Goal: Transaction & Acquisition: Purchase product/service

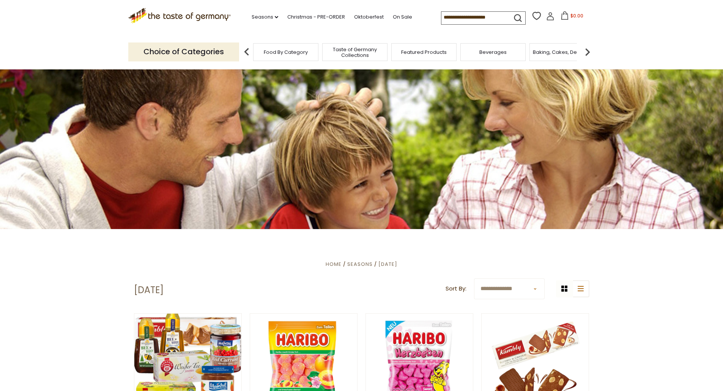
scroll to position [152, 0]
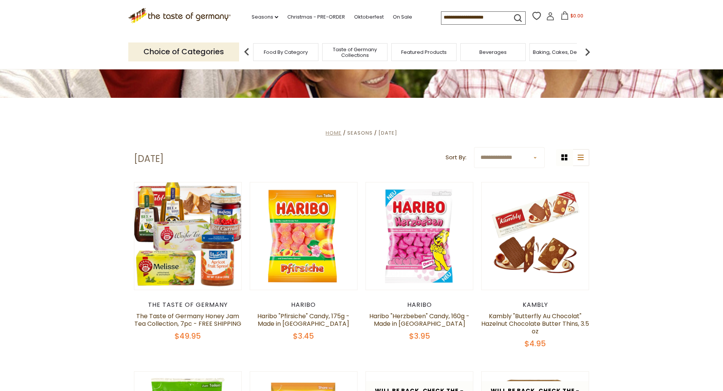
click at [328, 132] on span "Home" at bounding box center [334, 132] width 16 height 7
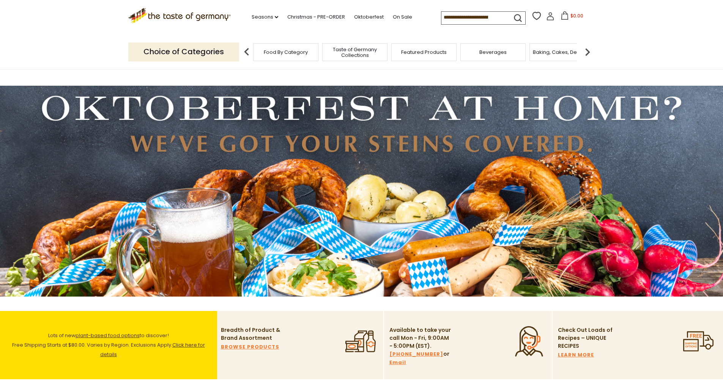
click at [281, 51] on span "Food By Category" at bounding box center [286, 52] width 44 height 6
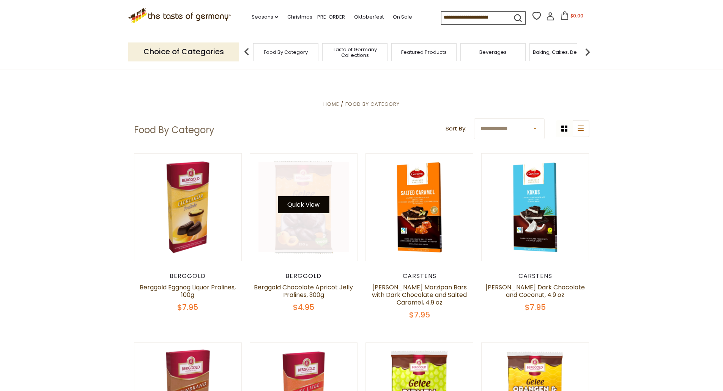
click at [305, 201] on button "Quick View" at bounding box center [303, 204] width 51 height 17
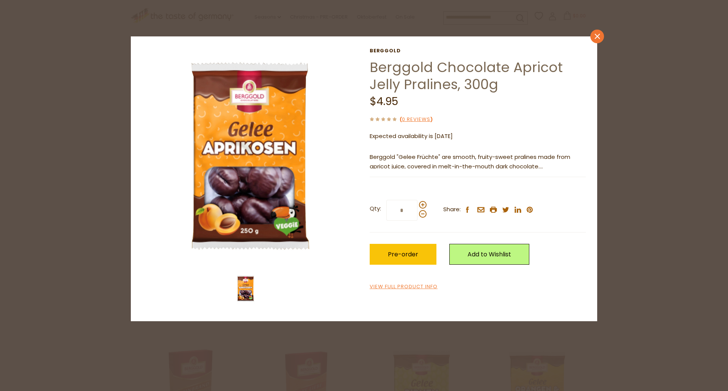
click at [599, 39] on link "close" at bounding box center [598, 37] width 14 height 14
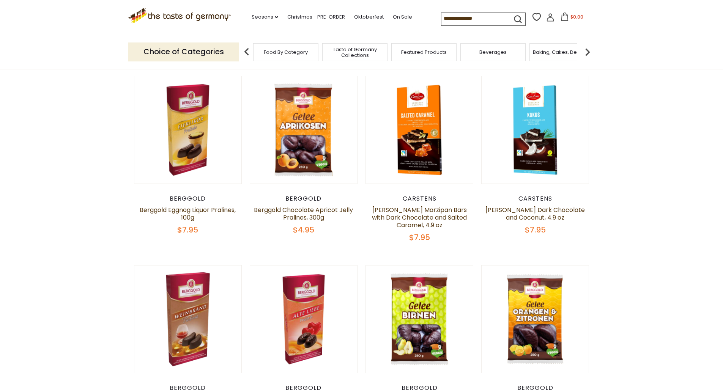
scroll to position [76, 0]
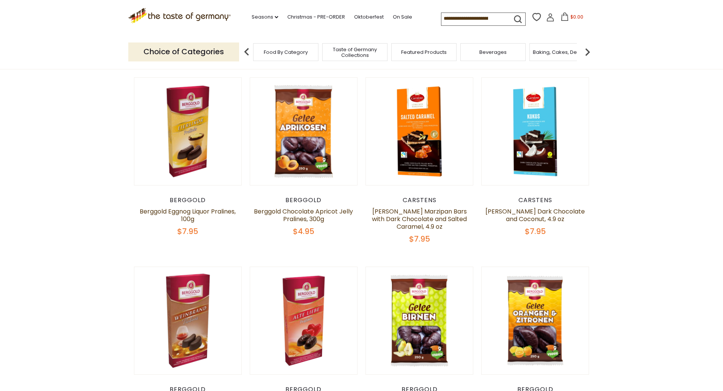
click at [471, 17] on input at bounding box center [473, 18] width 64 height 11
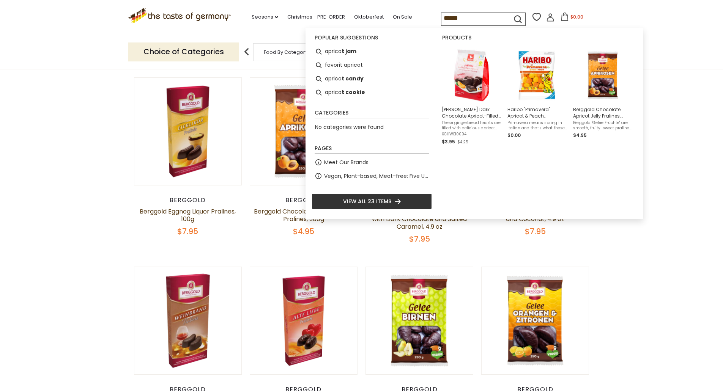
type input "*******"
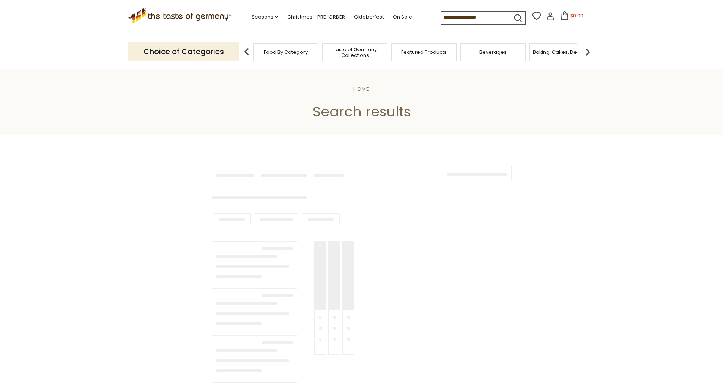
type input "*******"
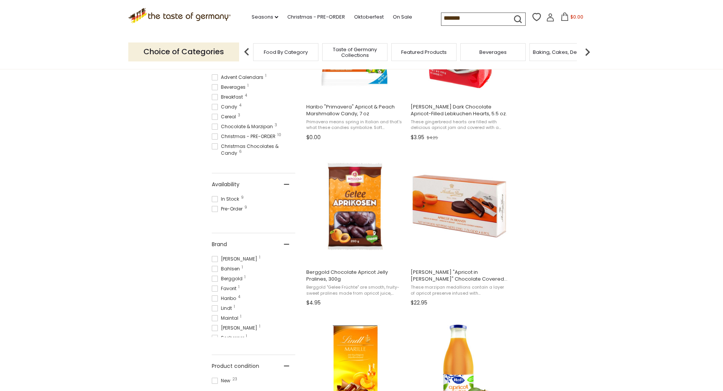
scroll to position [38, 0]
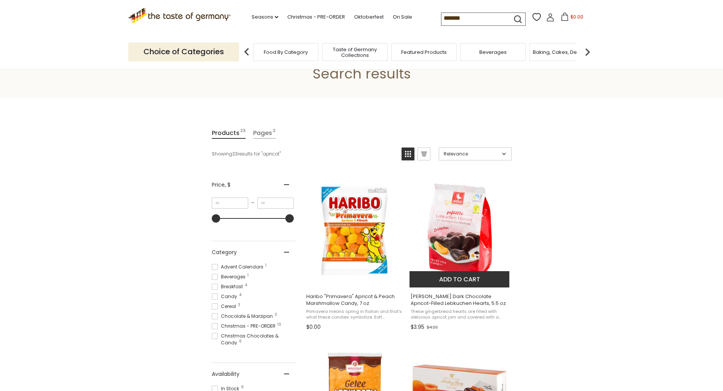
click at [464, 280] on button "Add to cart" at bounding box center [459, 279] width 100 height 16
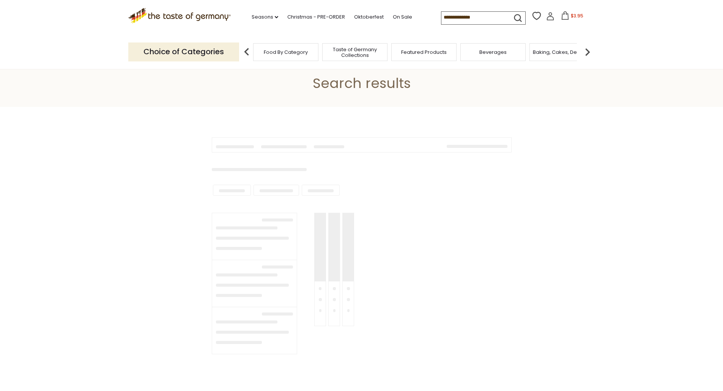
type input "*******"
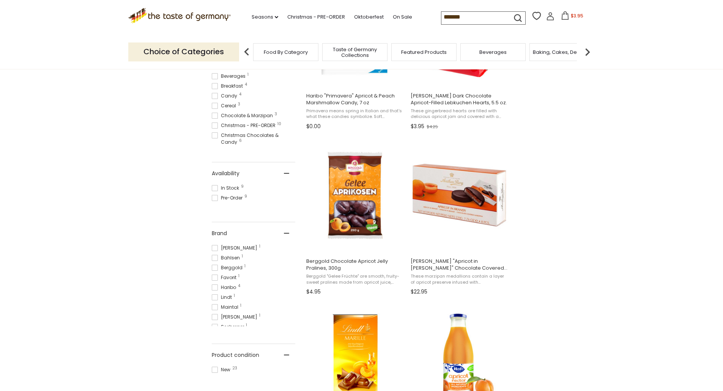
scroll to position [341, 0]
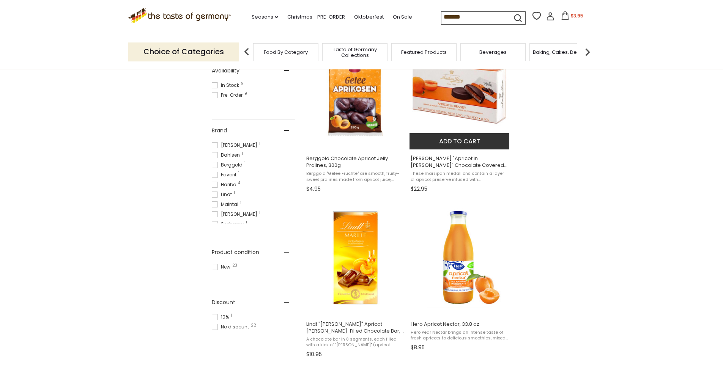
click at [461, 99] on img "Anthon Berg" at bounding box center [459, 92] width 101 height 101
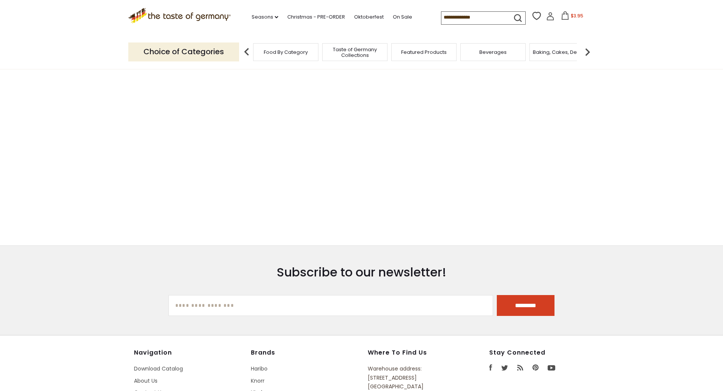
type input "*******"
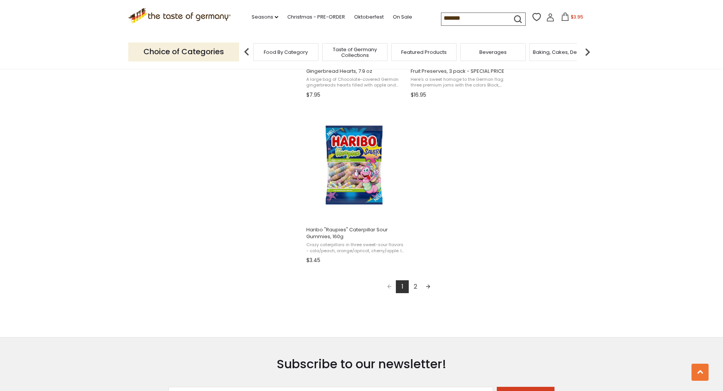
scroll to position [1252, 0]
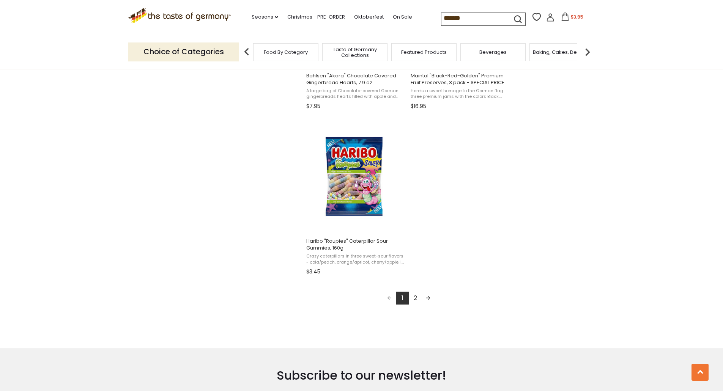
click at [415, 298] on link "2" at bounding box center [415, 298] width 13 height 13
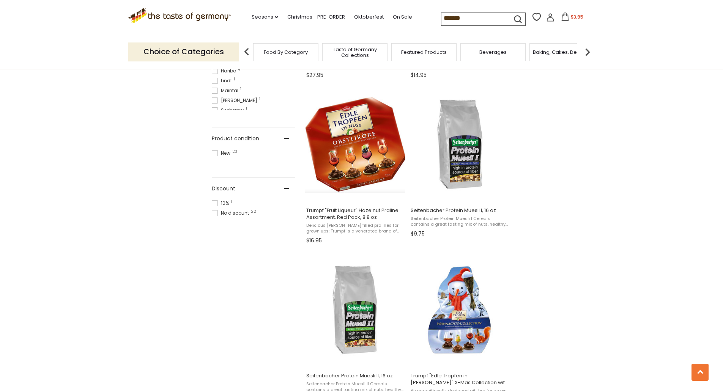
scroll to position [607, 0]
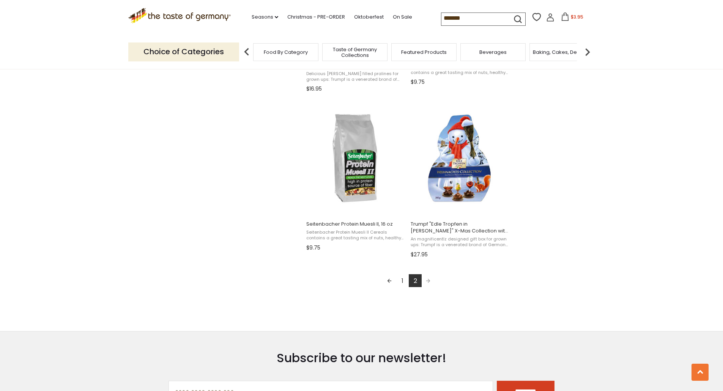
click at [401, 280] on link "1" at bounding box center [402, 280] width 13 height 13
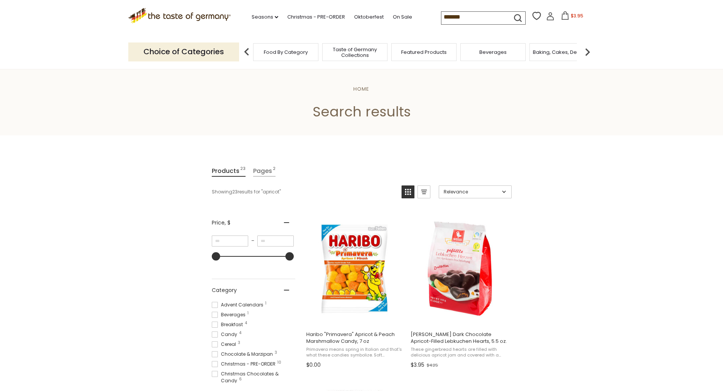
click at [565, 17] on icon at bounding box center [565, 15] width 7 height 8
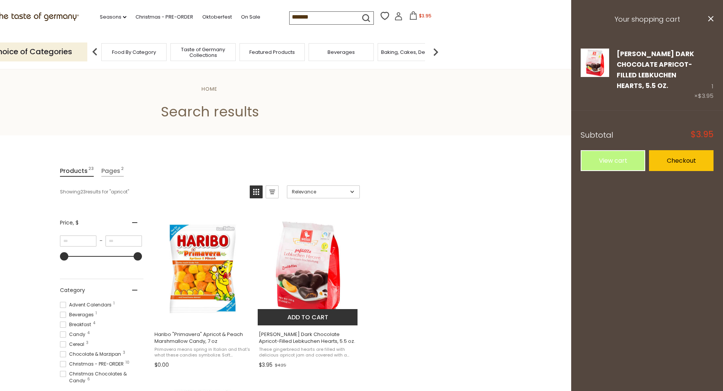
click at [309, 291] on img "Weiss Dark Chocolate Apricot-Filled Lebkuchen Hearts, 5.5 oz." at bounding box center [308, 269] width 101 height 101
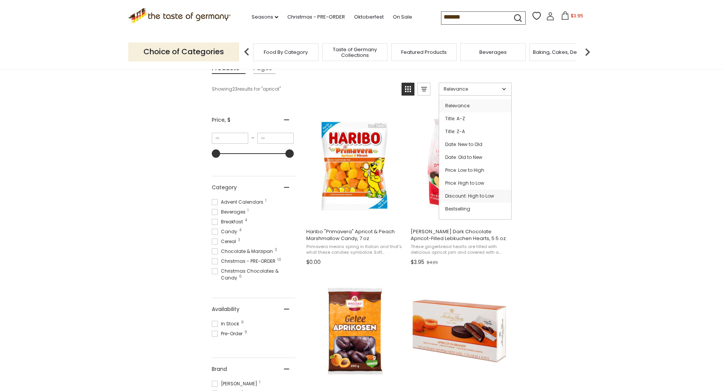
scroll to position [114, 0]
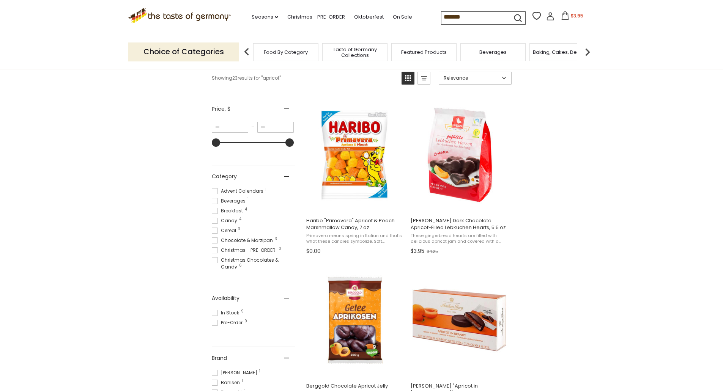
click at [474, 14] on input "*******" at bounding box center [473, 17] width 64 height 11
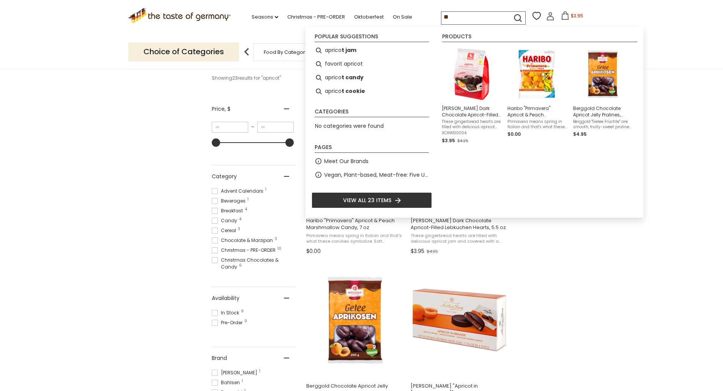
type input "*"
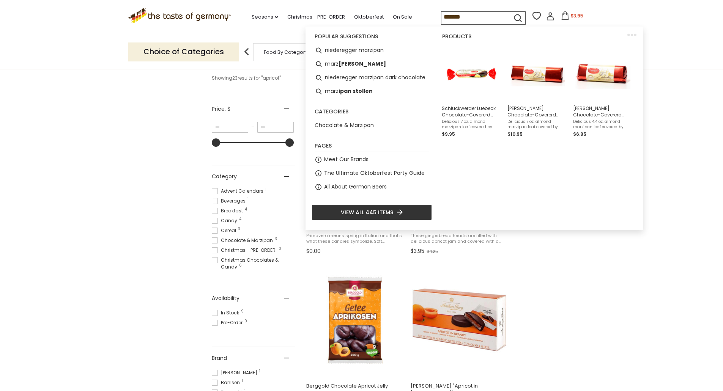
type input "********"
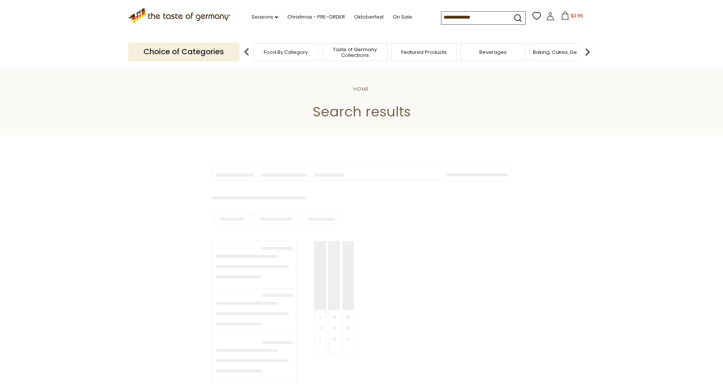
type input "********"
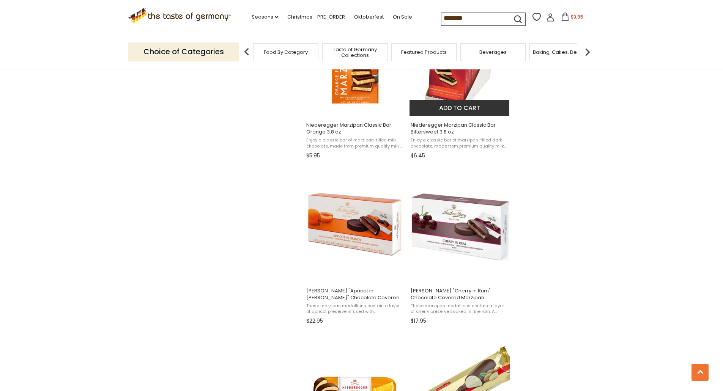
scroll to position [873, 0]
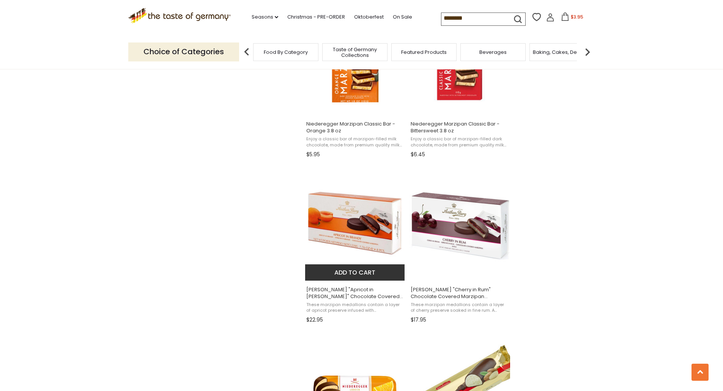
click at [367, 272] on button "Add to cart" at bounding box center [355, 272] width 100 height 16
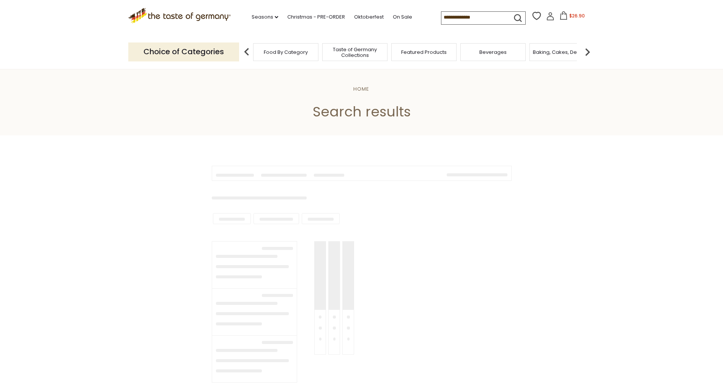
type input "********"
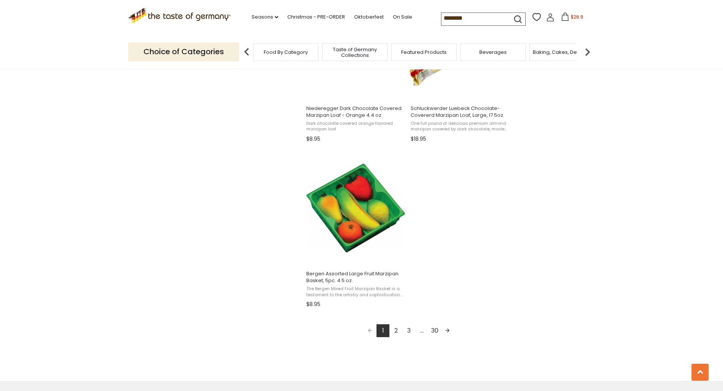
scroll to position [1328, 0]
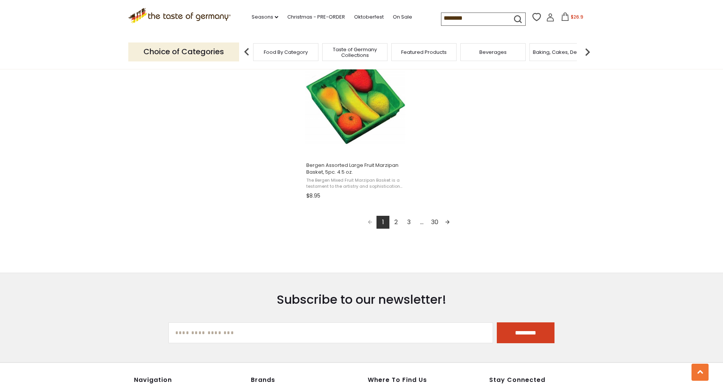
click at [395, 223] on link "2" at bounding box center [395, 222] width 13 height 13
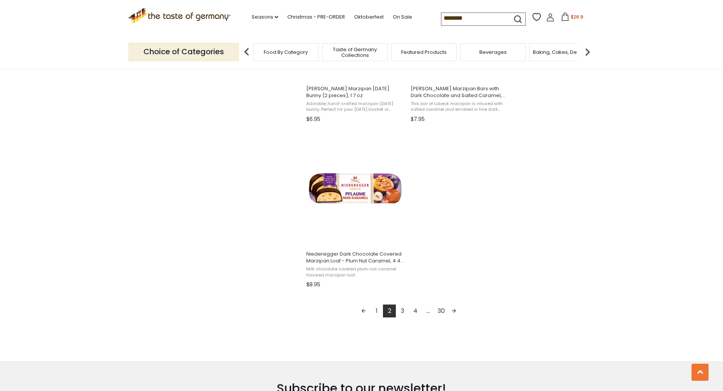
scroll to position [1252, 0]
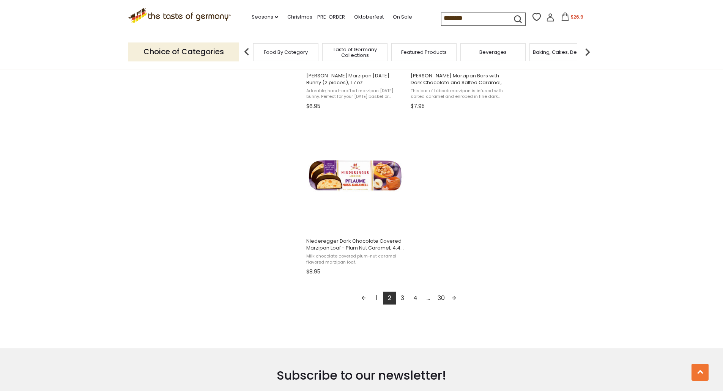
click at [402, 296] on link "3" at bounding box center [402, 298] width 13 height 13
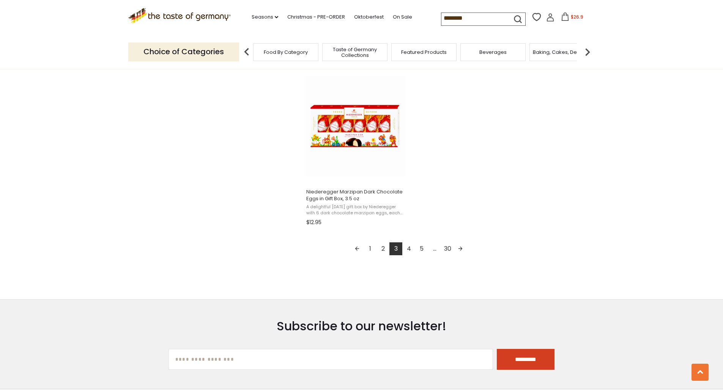
scroll to position [1328, 0]
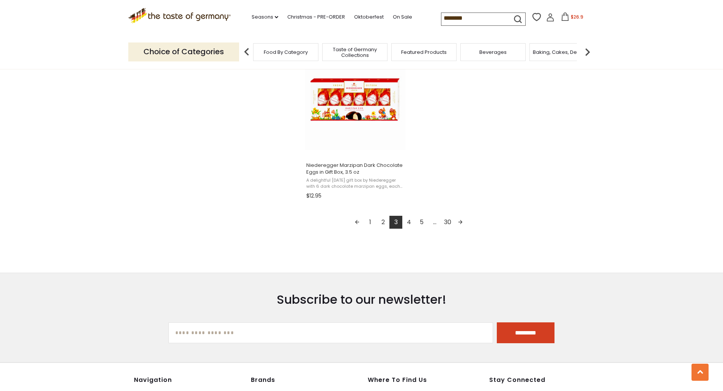
click at [408, 223] on link "4" at bounding box center [408, 222] width 13 height 13
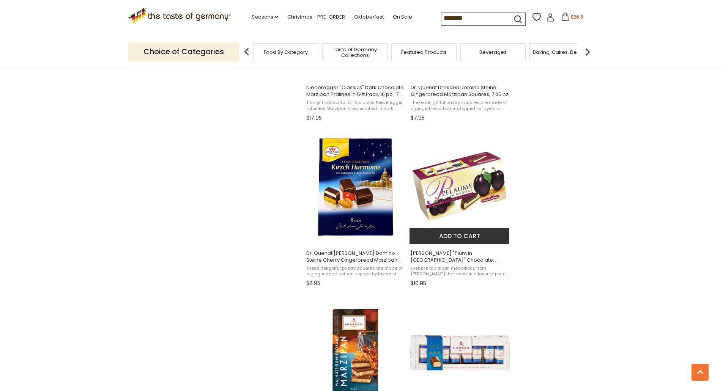
scroll to position [911, 0]
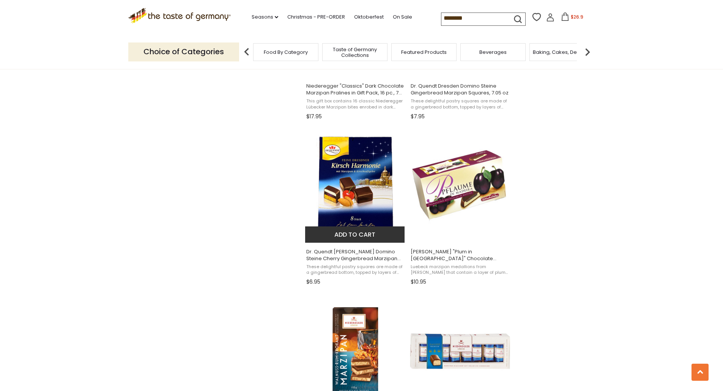
click at [349, 267] on span "These delightful pastry squares are made of a gingerbread bottom, topped by lay…" at bounding box center [355, 270] width 98 height 12
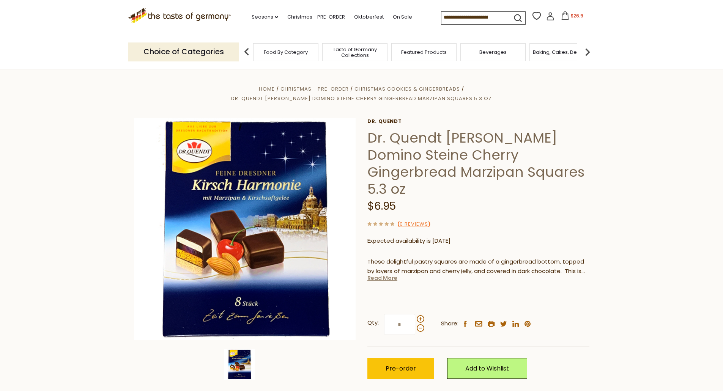
click at [392, 279] on link "Read More" at bounding box center [382, 278] width 30 height 8
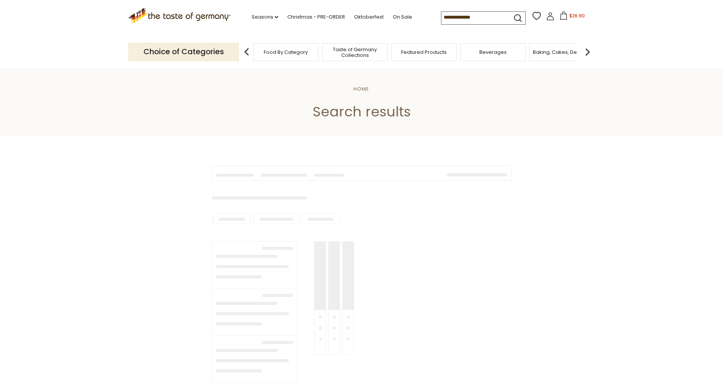
type input "********"
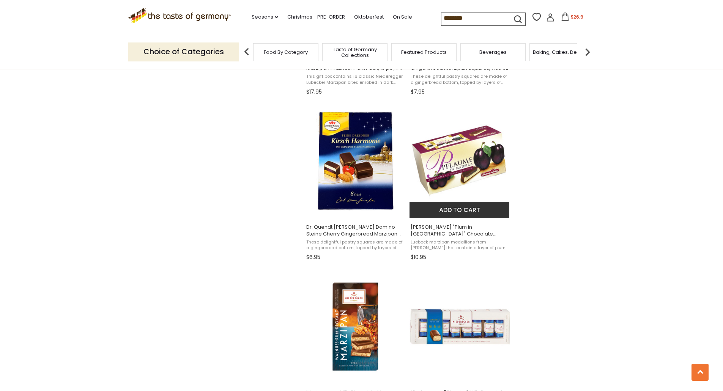
scroll to position [949, 0]
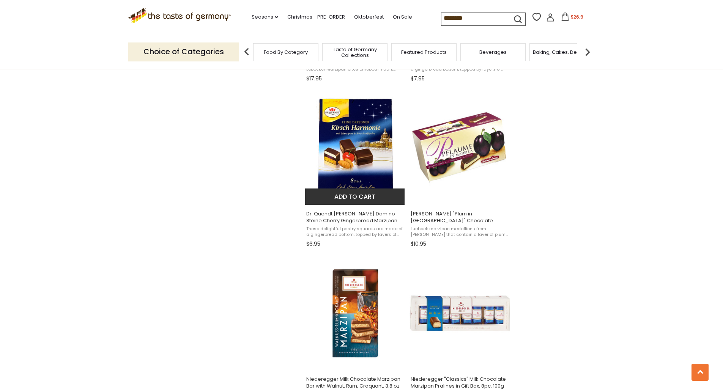
click at [343, 144] on img "Dr. Quendt Kirsch Harmonie Domino Steine Cherry Gingerbread Marzipan Squares 5.…" at bounding box center [355, 148] width 101 height 101
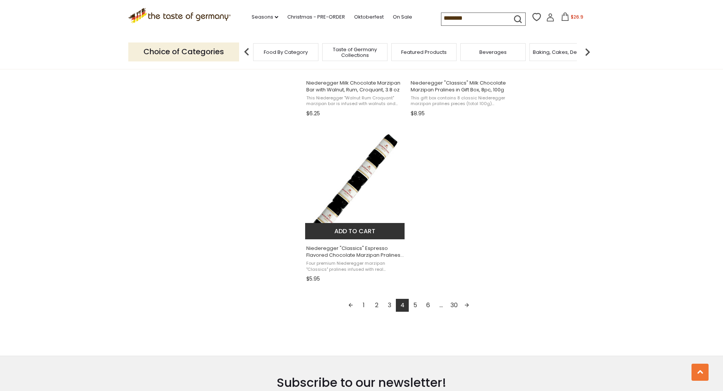
scroll to position [1290, 0]
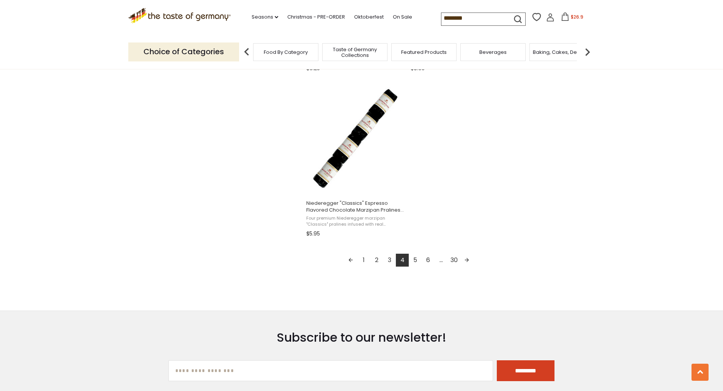
click at [415, 257] on link "5" at bounding box center [415, 260] width 13 height 13
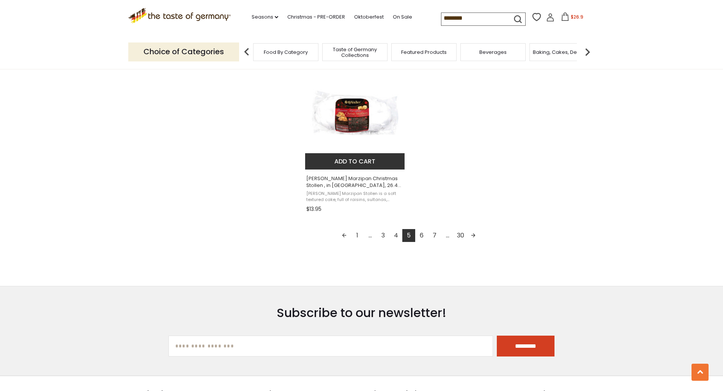
scroll to position [1328, 0]
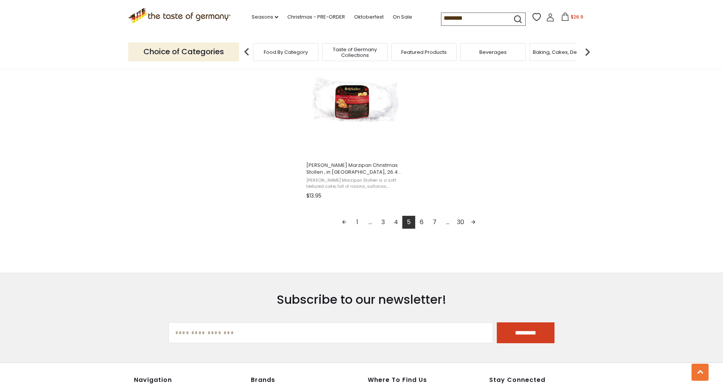
click at [422, 223] on link "6" at bounding box center [421, 222] width 13 height 13
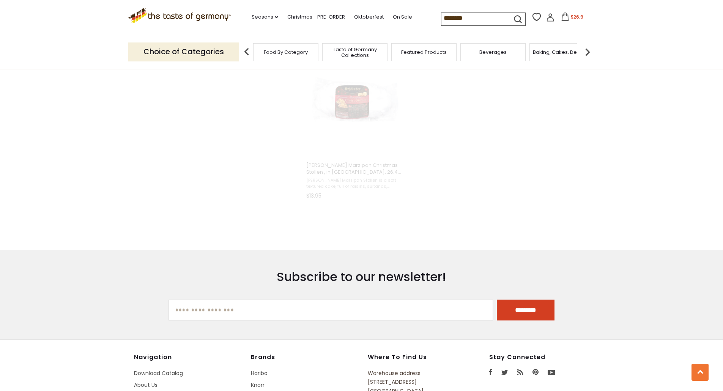
scroll to position [469, 0]
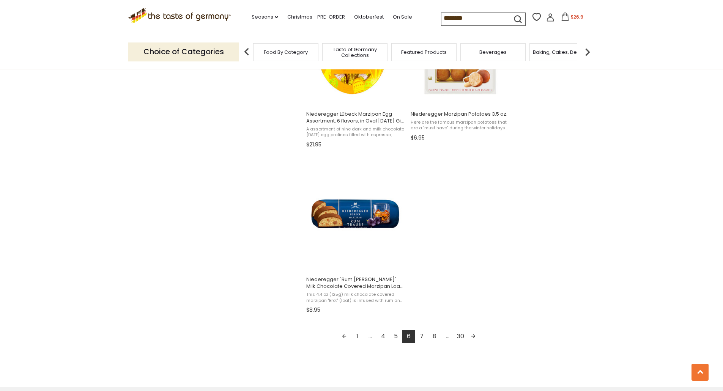
scroll to position [1214, 0]
click at [422, 335] on link "7" at bounding box center [421, 336] width 13 height 13
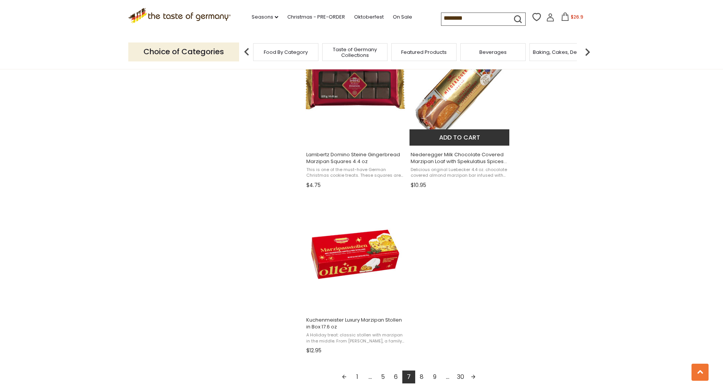
scroll to position [1252, 0]
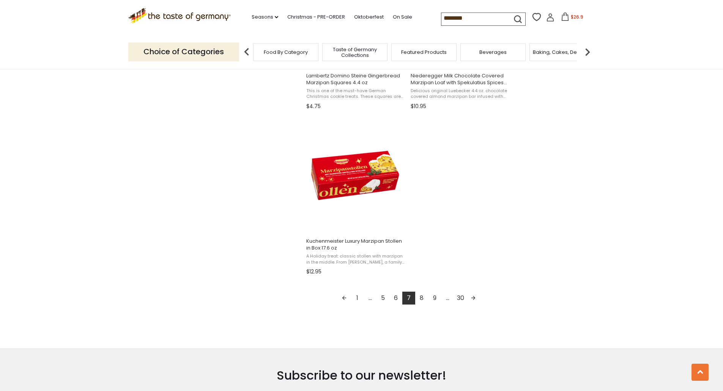
click at [488, 18] on input "********" at bounding box center [473, 18] width 64 height 11
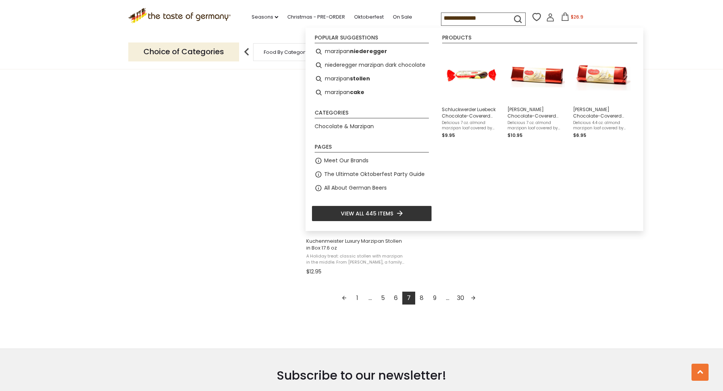
type input "**********"
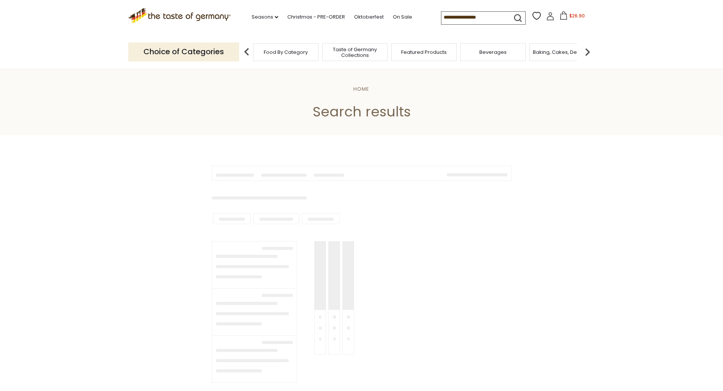
type input "**********"
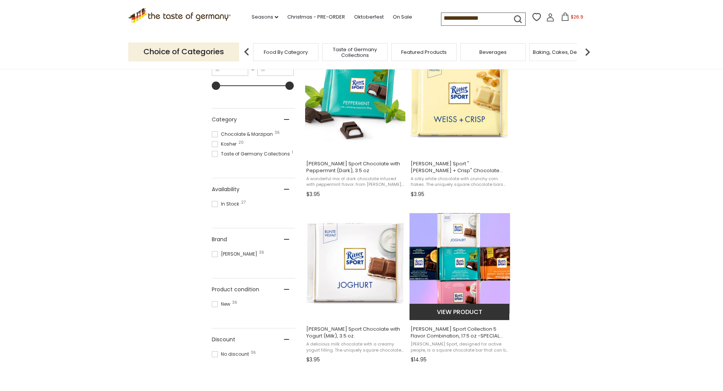
scroll to position [152, 0]
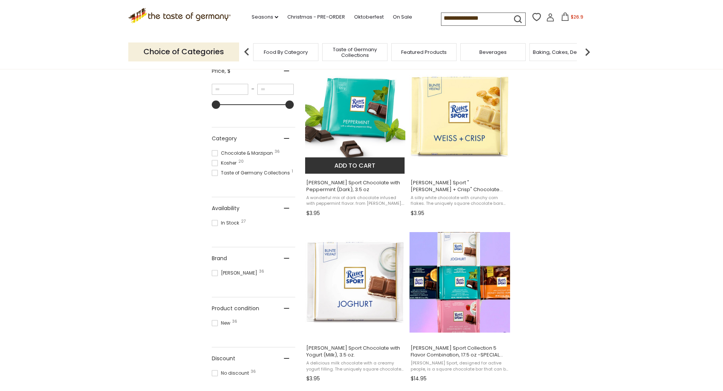
click at [363, 167] on button "Add to cart" at bounding box center [355, 165] width 100 height 16
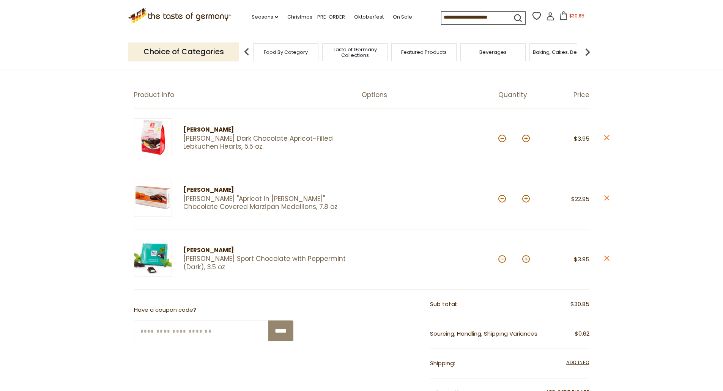
scroll to position [38, 0]
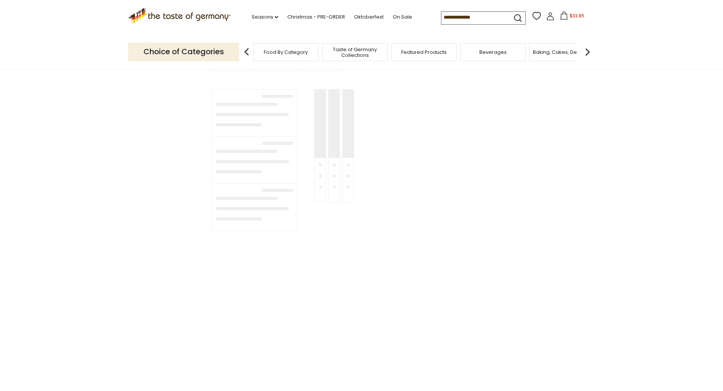
type input "**********"
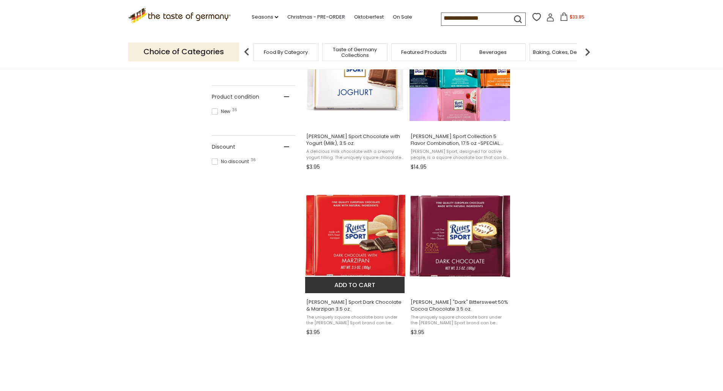
scroll to position [379, 0]
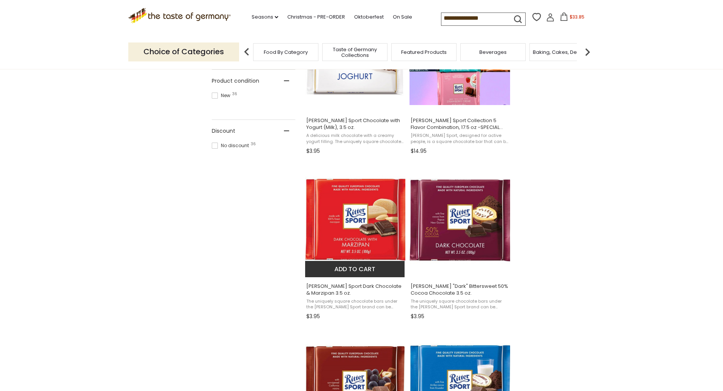
click at [356, 269] on button "Add to cart" at bounding box center [355, 269] width 100 height 16
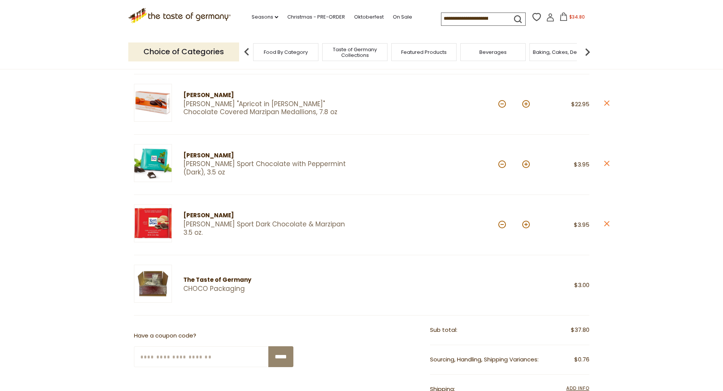
scroll to position [152, 0]
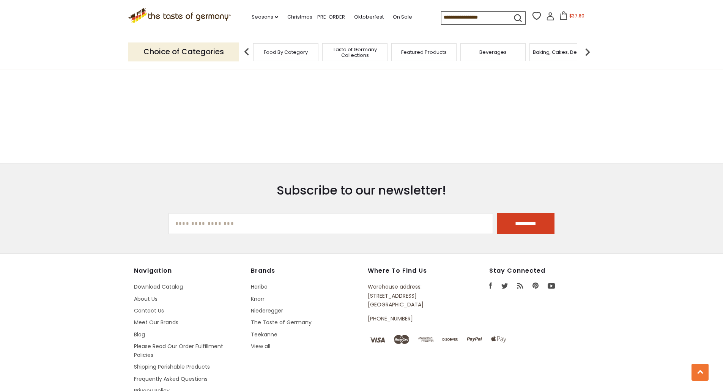
scroll to position [488, 0]
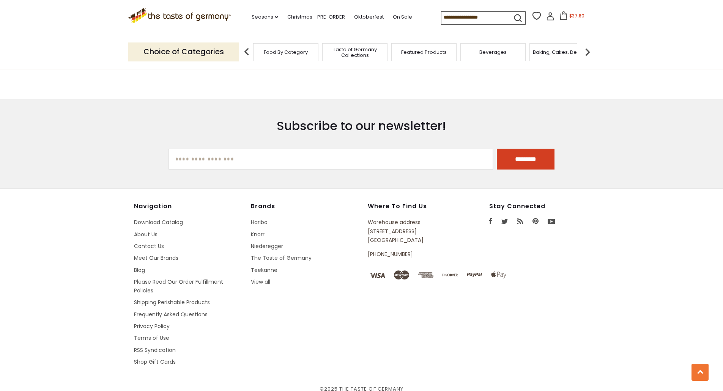
type input "**********"
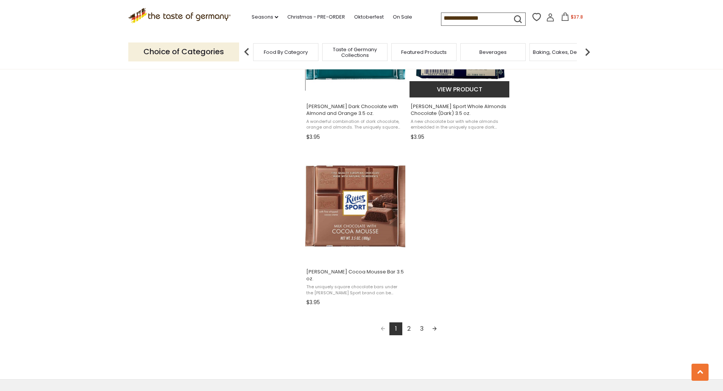
scroll to position [1328, 0]
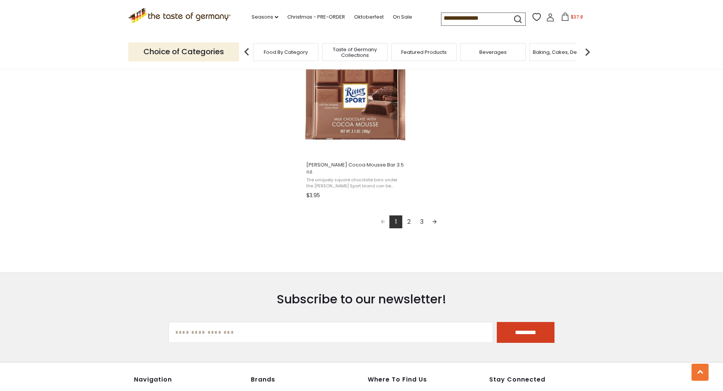
click at [408, 216] on link "2" at bounding box center [408, 222] width 13 height 13
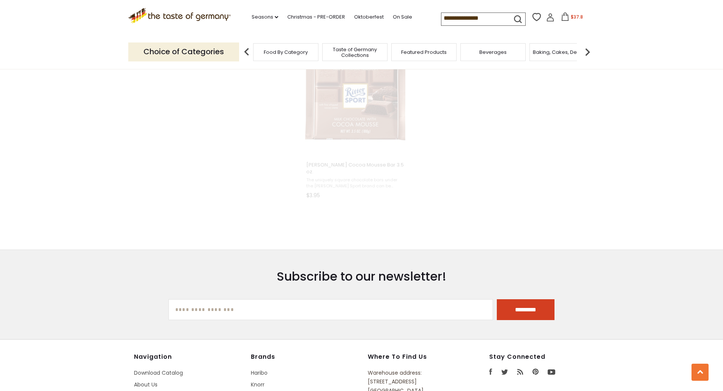
scroll to position [633, 0]
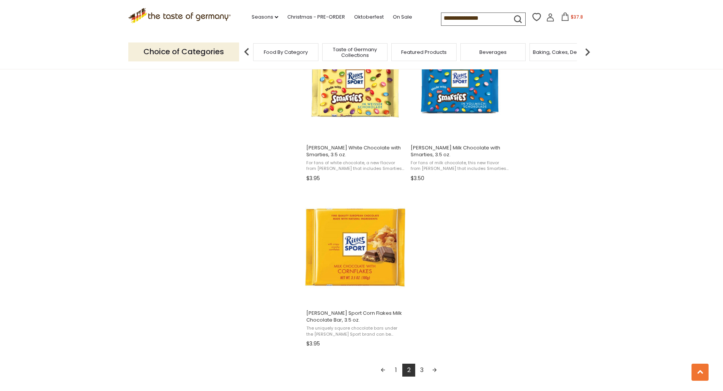
scroll to position [1290, 0]
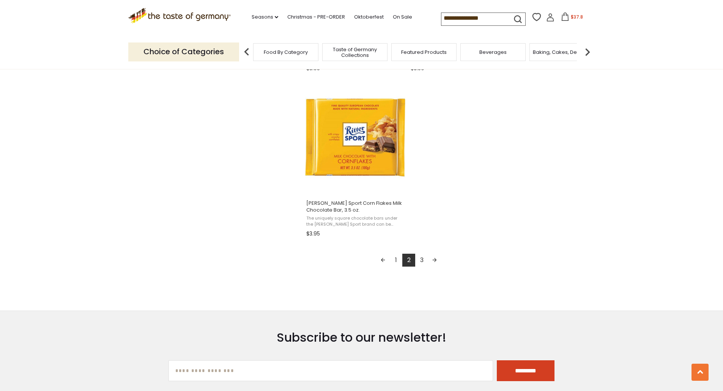
click at [421, 254] on link "3" at bounding box center [421, 260] width 13 height 13
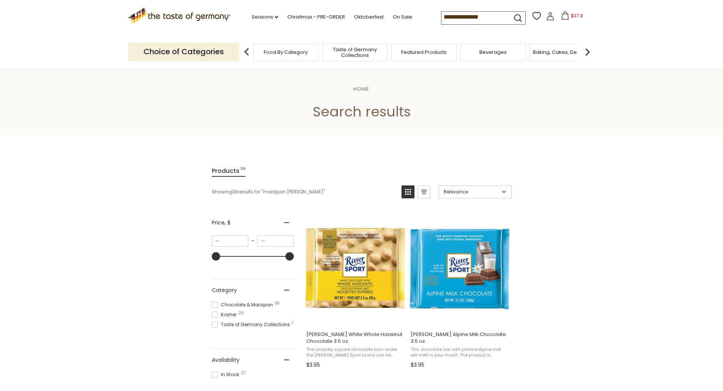
click at [564, 17] on icon at bounding box center [565, 15] width 8 height 8
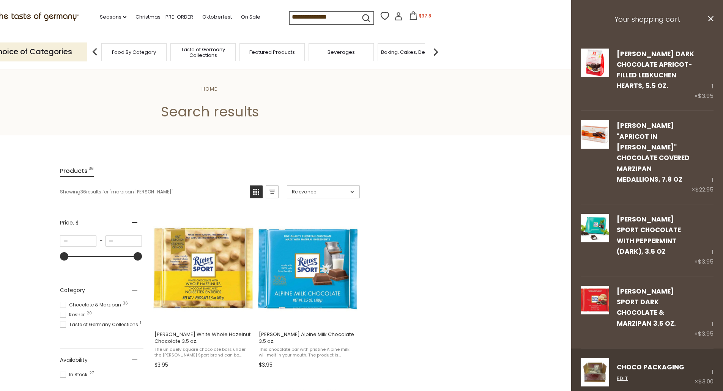
click at [596, 358] on img at bounding box center [594, 372] width 28 height 28
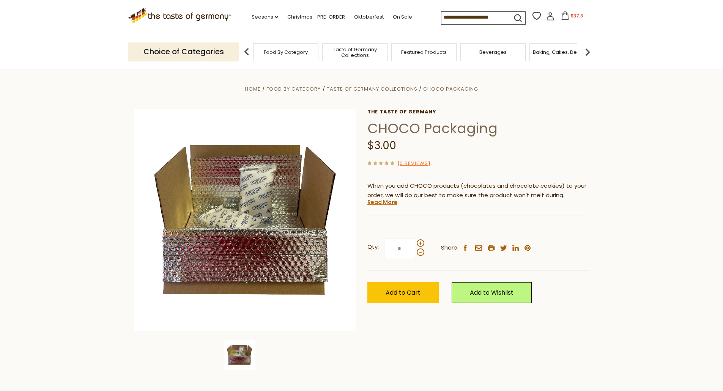
click at [563, 19] on icon at bounding box center [565, 15] width 8 height 8
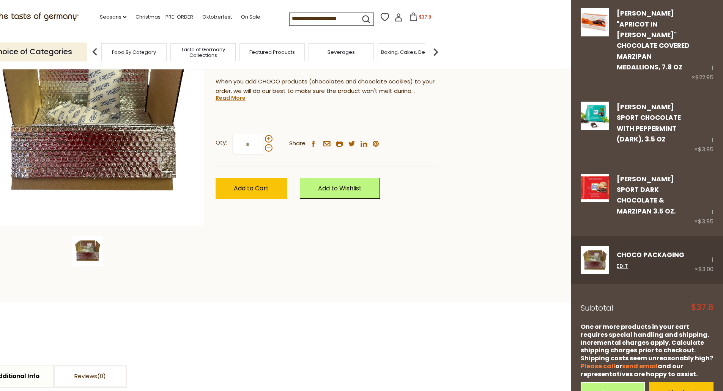
scroll to position [114, 0]
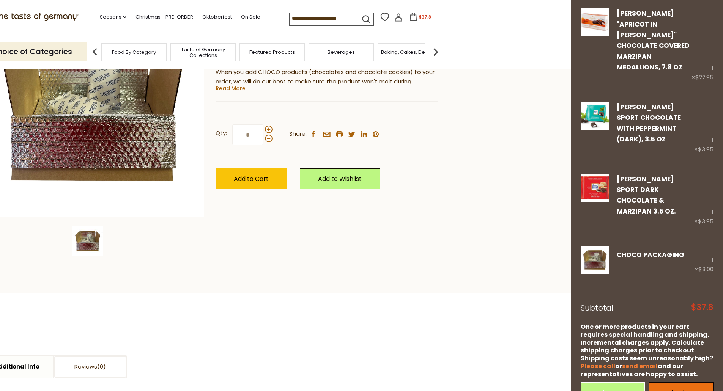
click at [675, 382] on link "Checkout" at bounding box center [681, 392] width 64 height 21
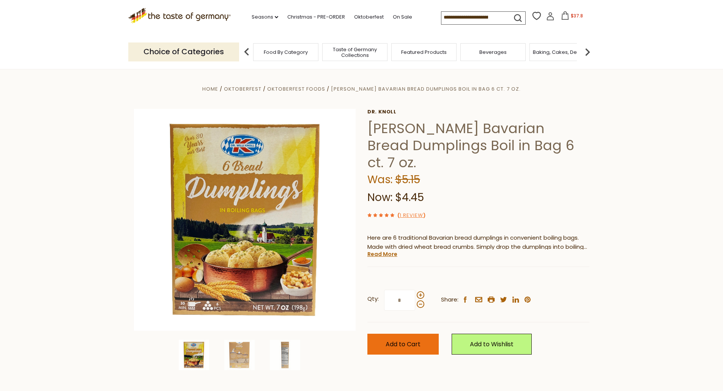
click at [407, 340] on span "Add to Cart" at bounding box center [402, 344] width 35 height 9
click at [565, 13] on icon at bounding box center [563, 15] width 8 height 8
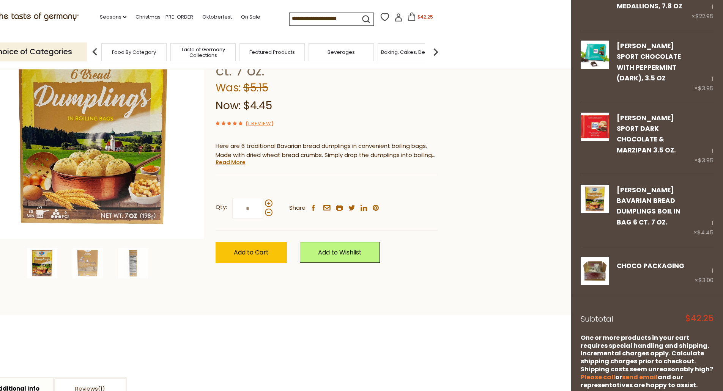
scroll to position [114, 0]
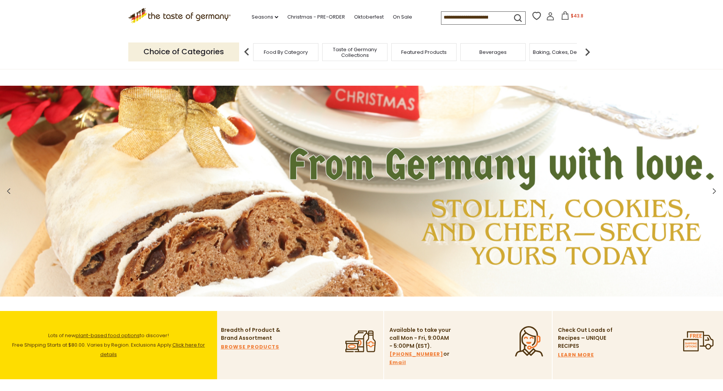
click at [563, 17] on icon at bounding box center [565, 15] width 8 height 8
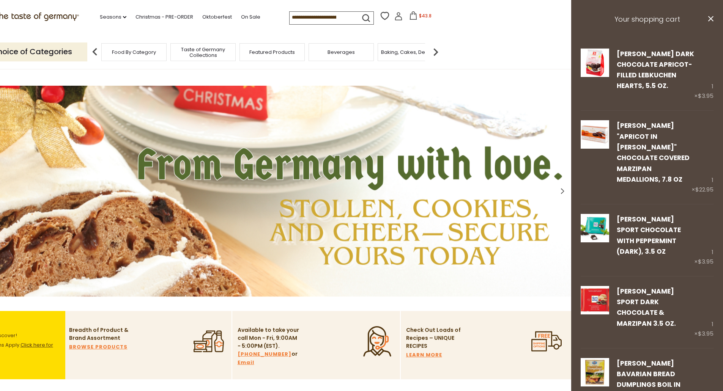
click at [640, 17] on h3 "Your shopping cart" at bounding box center [647, 19] width 152 height 39
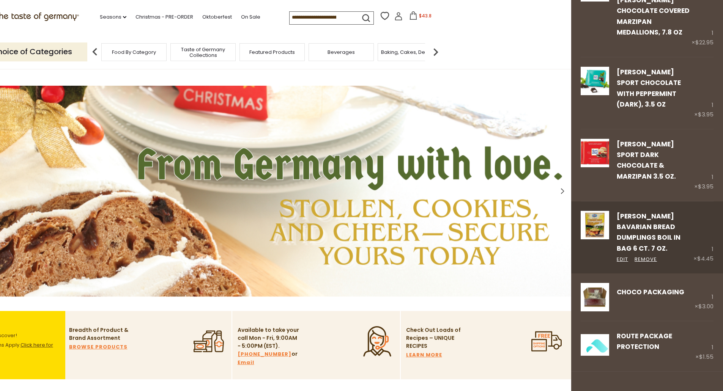
scroll to position [224, 0]
